Goal: Task Accomplishment & Management: Use online tool/utility

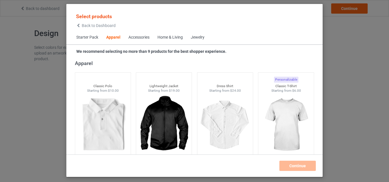
click at [170, 35] on span "Home & Living" at bounding box center [169, 38] width 33 height 14
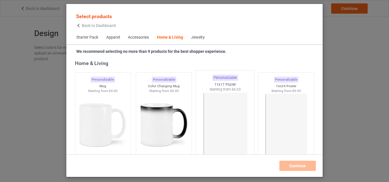
click at [228, 139] on img at bounding box center [224, 125] width 53 height 67
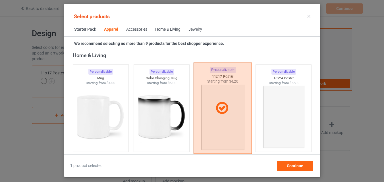
click at [225, 134] on div at bounding box center [222, 108] width 58 height 91
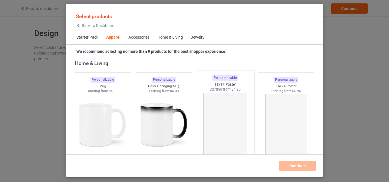
click at [174, 42] on span "Home & Living" at bounding box center [169, 38] width 33 height 14
click at [175, 37] on div "Home & Living" at bounding box center [170, 38] width 26 height 6
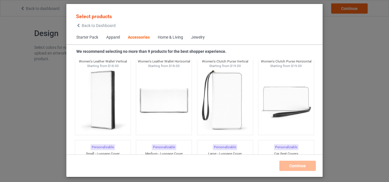
click at [96, 36] on span "Starter Pack" at bounding box center [87, 38] width 30 height 14
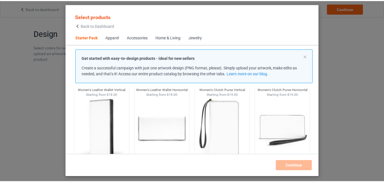
scroll to position [7, 0]
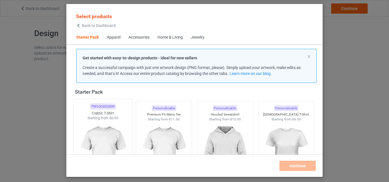
click at [111, 136] on img at bounding box center [102, 154] width 53 height 67
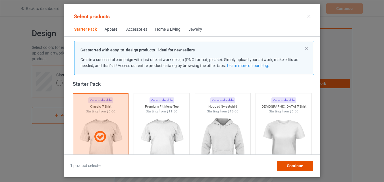
click at [288, 165] on span "Continue" at bounding box center [295, 166] width 17 height 5
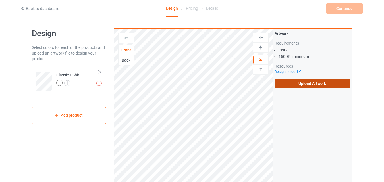
click at [306, 83] on label "Upload Artwork" at bounding box center [312, 84] width 75 height 10
click at [0, 0] on input "Upload Artwork" at bounding box center [0, 0] width 0 height 0
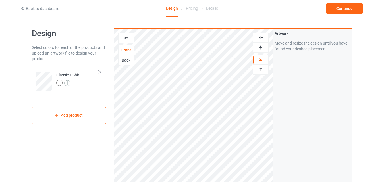
click at [66, 80] on img at bounding box center [67, 83] width 6 height 6
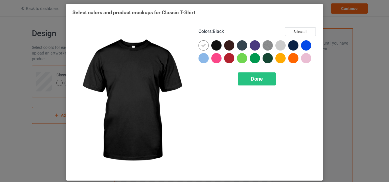
click at [214, 44] on div at bounding box center [216, 45] width 10 height 10
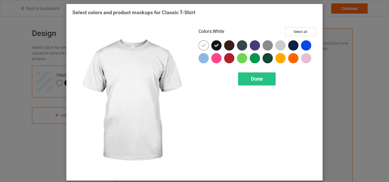
click at [202, 45] on icon at bounding box center [203, 45] width 5 height 5
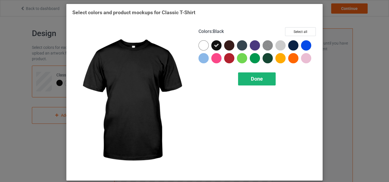
click at [248, 75] on div "Done" at bounding box center [257, 79] width 38 height 13
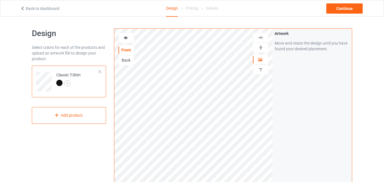
click at [126, 39] on icon at bounding box center [125, 37] width 5 height 4
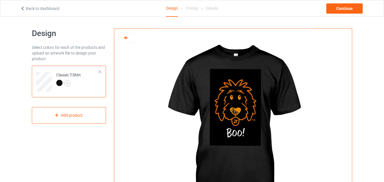
click at [126, 36] on icon at bounding box center [125, 37] width 5 height 4
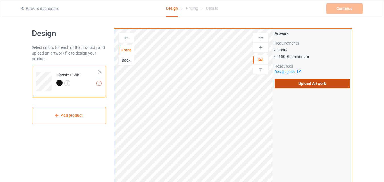
click at [290, 83] on label "Upload Artwork" at bounding box center [312, 84] width 75 height 10
click at [0, 0] on input "Upload Artwork" at bounding box center [0, 0] width 0 height 0
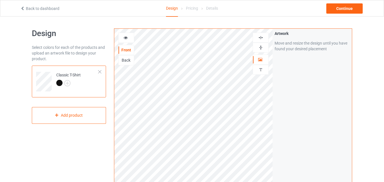
click at [261, 36] on img at bounding box center [260, 37] width 5 height 5
click at [261, 46] on img at bounding box center [260, 47] width 5 height 5
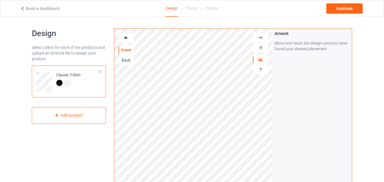
click at [261, 46] on img at bounding box center [260, 47] width 5 height 5
click at [261, 36] on img at bounding box center [260, 37] width 5 height 5
click at [121, 36] on div at bounding box center [126, 38] width 15 height 6
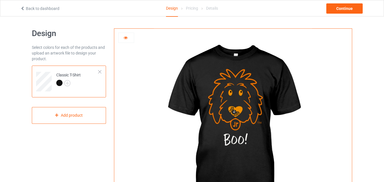
click at [123, 40] on div at bounding box center [126, 38] width 15 height 6
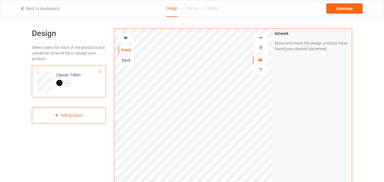
click at [261, 38] on img at bounding box center [260, 37] width 5 height 5
click at [261, 45] on img at bounding box center [260, 47] width 5 height 5
click at [261, 46] on img at bounding box center [260, 47] width 5 height 5
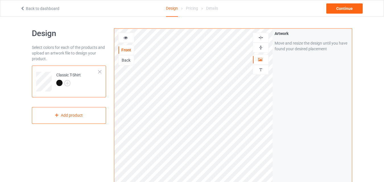
click at [261, 46] on img at bounding box center [260, 47] width 5 height 5
click at [131, 37] on div at bounding box center [126, 38] width 15 height 6
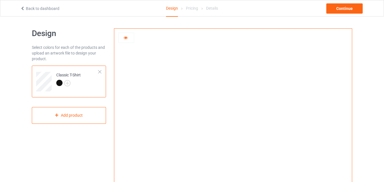
click at [125, 40] on div at bounding box center [126, 38] width 15 height 6
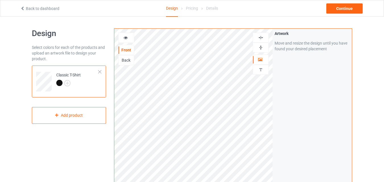
click at [262, 36] on img at bounding box center [260, 37] width 5 height 5
click at [259, 48] on img at bounding box center [260, 47] width 5 height 5
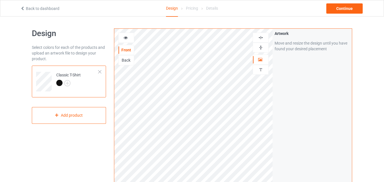
click at [259, 48] on img at bounding box center [260, 47] width 5 height 5
click at [261, 37] on img at bounding box center [260, 37] width 5 height 5
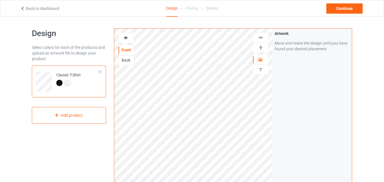
click at [262, 37] on img at bounding box center [260, 37] width 5 height 5
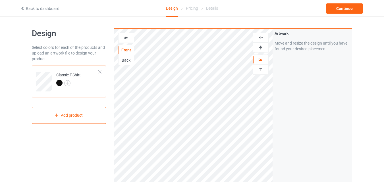
click at [262, 37] on img at bounding box center [260, 37] width 5 height 5
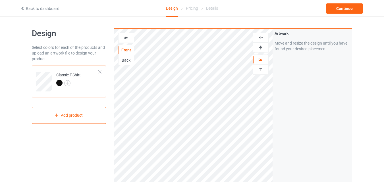
click at [262, 37] on img at bounding box center [260, 37] width 5 height 5
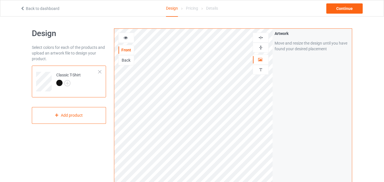
click at [262, 37] on img at bounding box center [260, 37] width 5 height 5
click at [262, 35] on img at bounding box center [260, 37] width 5 height 5
click at [126, 39] on icon at bounding box center [125, 37] width 5 height 4
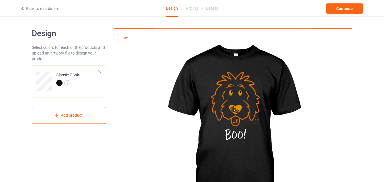
click at [121, 40] on div at bounding box center [126, 38] width 15 height 6
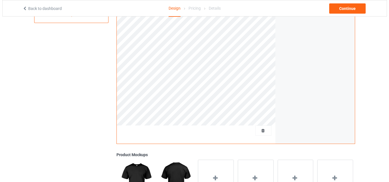
scroll to position [108, 0]
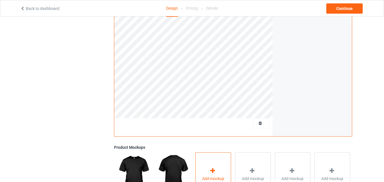
click at [203, 172] on div "Add mockup" at bounding box center [213, 175] width 36 height 45
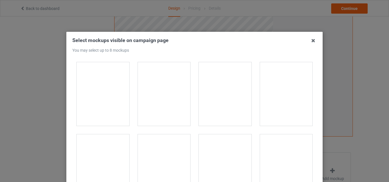
scroll to position [0, 0]
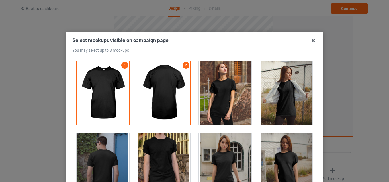
click at [296, 91] on div at bounding box center [286, 93] width 53 height 64
click at [293, 150] on div at bounding box center [286, 165] width 53 height 64
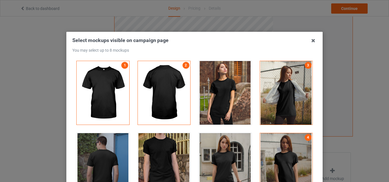
click at [230, 154] on div at bounding box center [225, 165] width 53 height 64
click at [145, 154] on div at bounding box center [164, 165] width 53 height 64
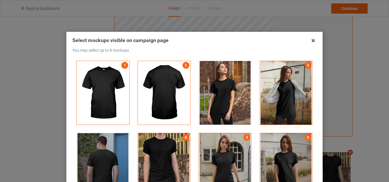
drag, startPoint x: 230, startPoint y: 148, endPoint x: 233, endPoint y: 147, distance: 3.6
click at [232, 148] on div at bounding box center [225, 165] width 53 height 64
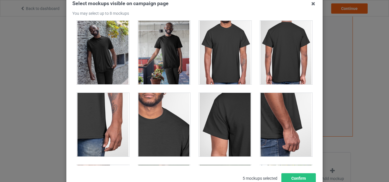
scroll to position [296, 0]
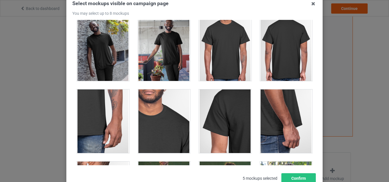
click at [225, 52] on div at bounding box center [225, 49] width 53 height 64
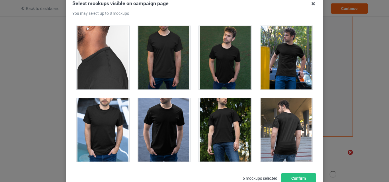
scroll to position [433, 0]
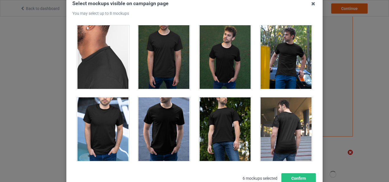
click at [223, 139] on div at bounding box center [225, 130] width 53 height 64
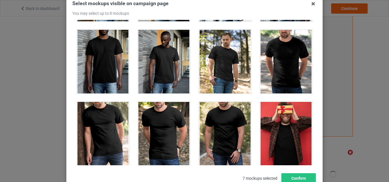
scroll to position [672, 0]
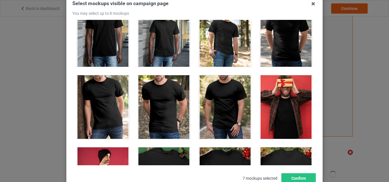
click at [166, 114] on div at bounding box center [164, 107] width 53 height 64
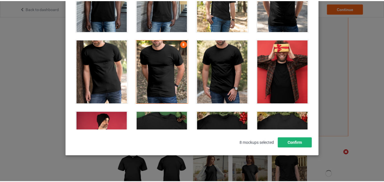
scroll to position [78, 0]
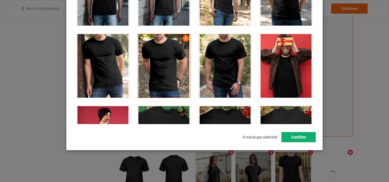
click at [294, 139] on button "Confirm" at bounding box center [298, 137] width 34 height 10
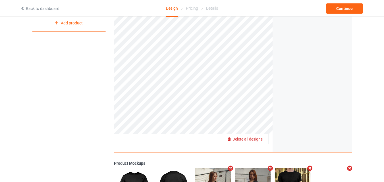
scroll to position [0, 0]
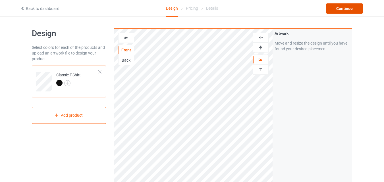
click at [344, 6] on div "Continue" at bounding box center [345, 8] width 36 height 10
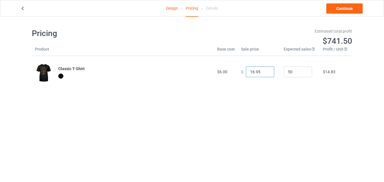
click at [263, 73] on input "16.95" at bounding box center [260, 72] width 28 height 11
click at [264, 73] on input "15.95" at bounding box center [260, 72] width 28 height 11
click at [265, 71] on input "16.95" at bounding box center [260, 72] width 28 height 11
type input "17.95"
click at [266, 70] on input "17.95" at bounding box center [260, 72] width 28 height 11
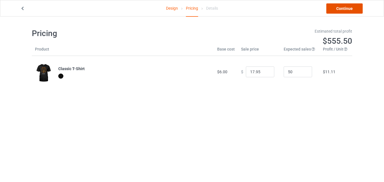
click at [354, 8] on link "Continue" at bounding box center [345, 8] width 36 height 10
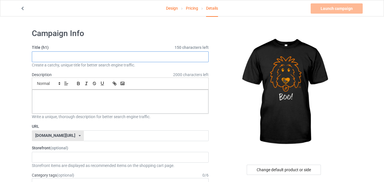
click at [163, 58] on input "text" at bounding box center [120, 57] width 177 height 11
paste input "[DATE] Doodle Shirt, [DATE] shirt"
type input "[DATE] Doodle Shirt, [DATE]"
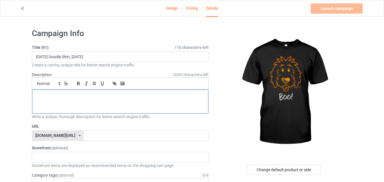
click at [118, 101] on div at bounding box center [120, 102] width 176 height 24
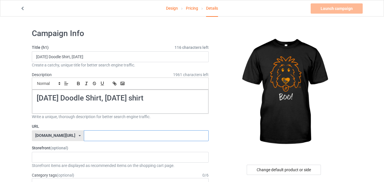
click at [117, 137] on input "text" at bounding box center [146, 136] width 125 height 11
paste input "[DATE] Doodle Shirt, [DATE] shirt"
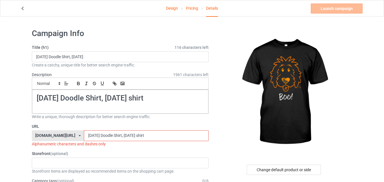
click at [135, 134] on input "[DATE] Doodle Shirt, [DATE] shirt" at bounding box center [146, 136] width 125 height 11
click at [115, 135] on input "[DATE] Doodle Shirt, [DATE]-shirt" at bounding box center [146, 136] width 125 height 11
click at [106, 134] on input "[DATE] Doodle Shirt-[DATE]-shirt" at bounding box center [146, 136] width 125 height 11
click at [92, 135] on input "[DATE] Doodle-Shirt-[DATE]-shirt" at bounding box center [146, 136] width 125 height 11
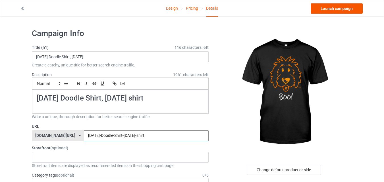
type input "[DATE]-Doodle-Shirt-[DATE]-shirt"
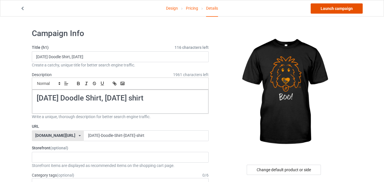
click at [349, 11] on link "Launch campaign" at bounding box center [337, 8] width 52 height 10
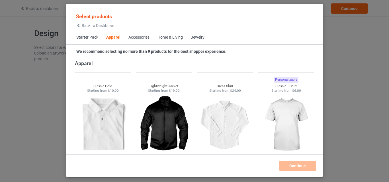
click at [174, 37] on div "Home & Living" at bounding box center [169, 38] width 25 height 6
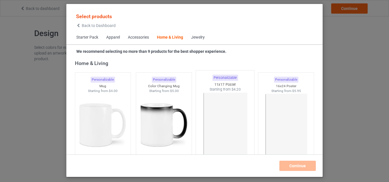
click at [227, 120] on img at bounding box center [224, 125] width 53 height 67
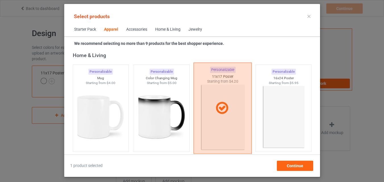
click at [234, 132] on div at bounding box center [222, 108] width 58 height 91
